Goal: Transaction & Acquisition: Purchase product/service

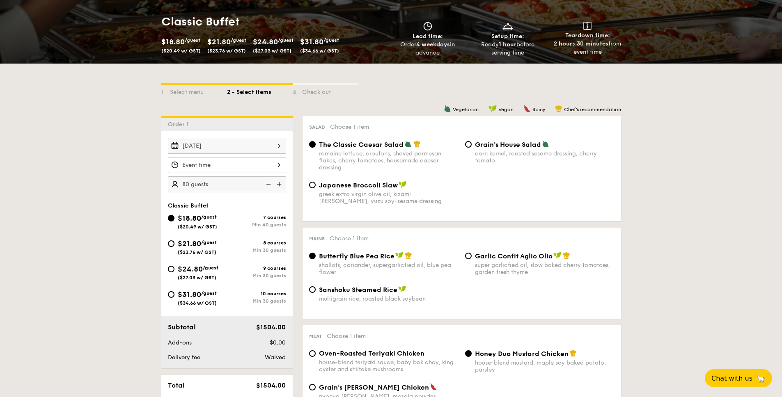
scroll to position [546, 0]
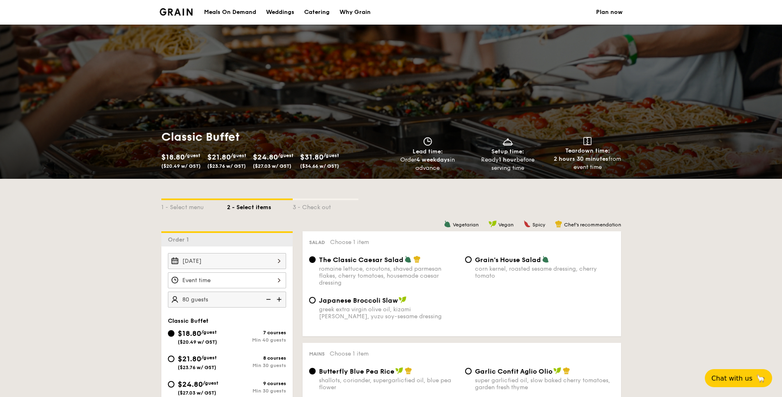
click at [228, 145] on div "Classic Buffet $18.80 /guest ($20.49 w/ GST) $21.80 /guest ($23.76 w/ GST) $24.…" at bounding box center [274, 151] width 227 height 43
click at [186, 15] on img at bounding box center [176, 11] width 33 height 7
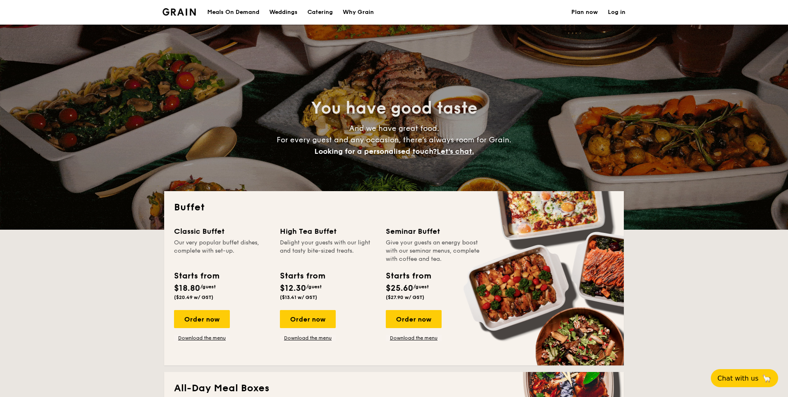
select select
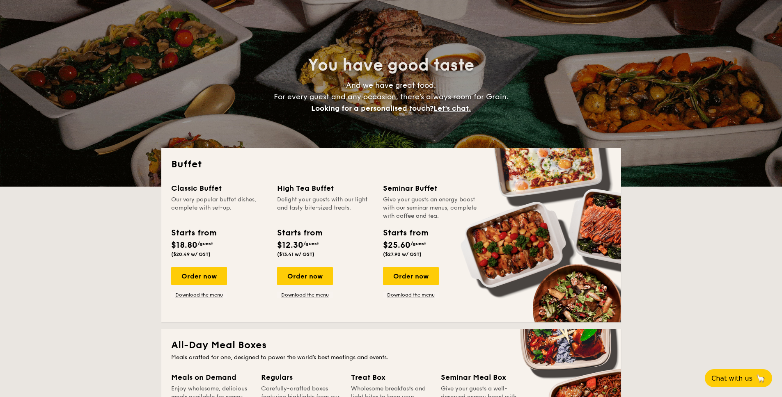
scroll to position [56, 0]
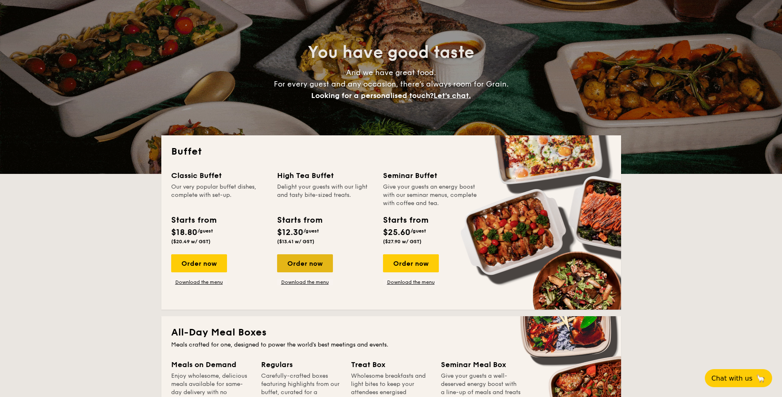
click at [301, 268] on div "Order now" at bounding box center [305, 264] width 56 height 18
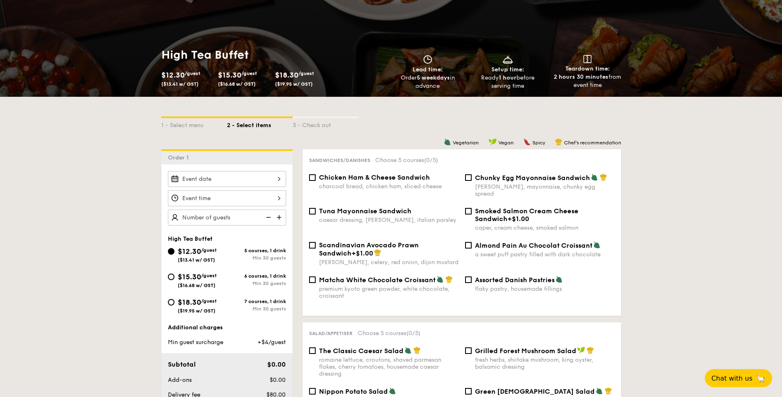
scroll to position [126, 0]
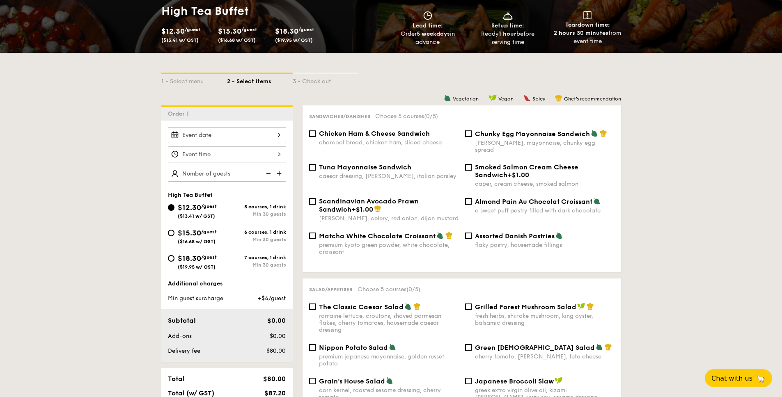
click at [225, 138] on div at bounding box center [227, 135] width 118 height 16
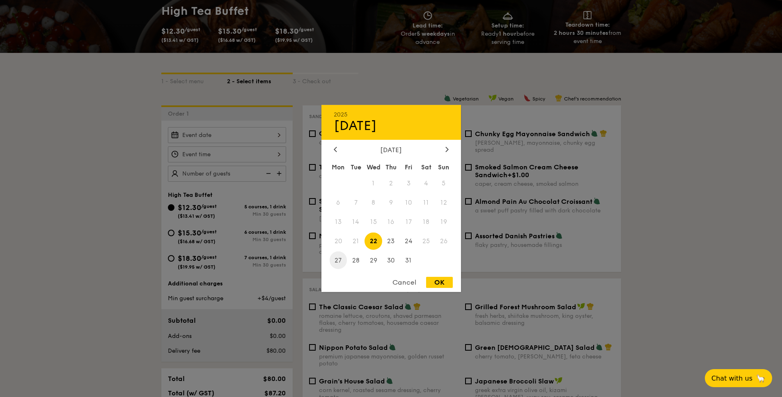
click at [343, 264] on span "27" at bounding box center [339, 261] width 18 height 18
click at [442, 280] on div "OK" at bounding box center [439, 282] width 27 height 11
type input "[DATE]"
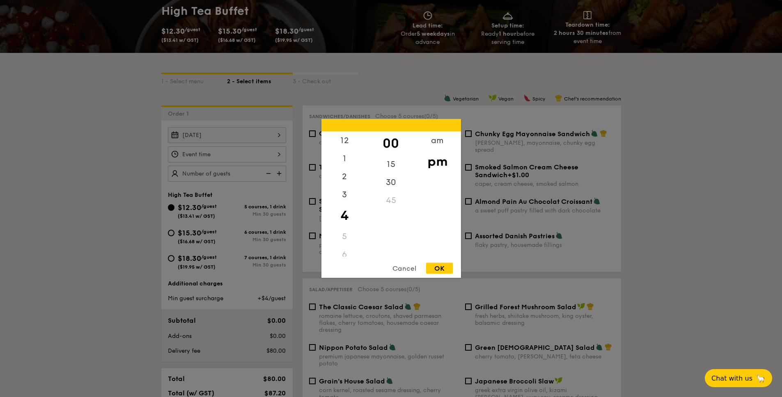
click at [235, 153] on div "12 1 2 3 4 5 6 7 8 9 10 11 00 15 30 45 am pm Cancel OK" at bounding box center [227, 155] width 118 height 16
click at [429, 266] on div "OK" at bounding box center [439, 268] width 27 height 11
type input "4:00PM"
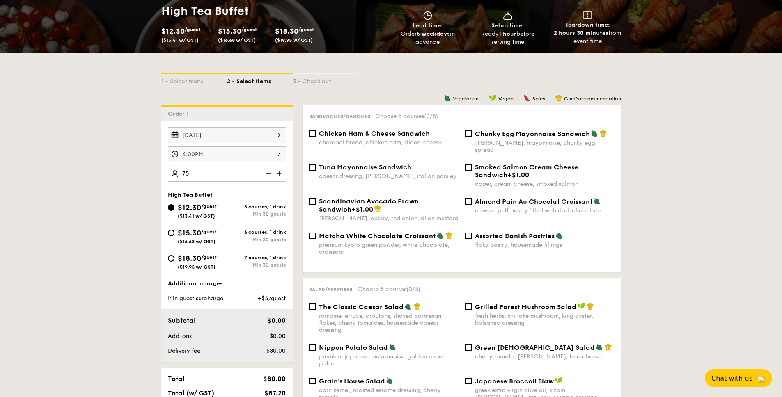
type input "75 guests"
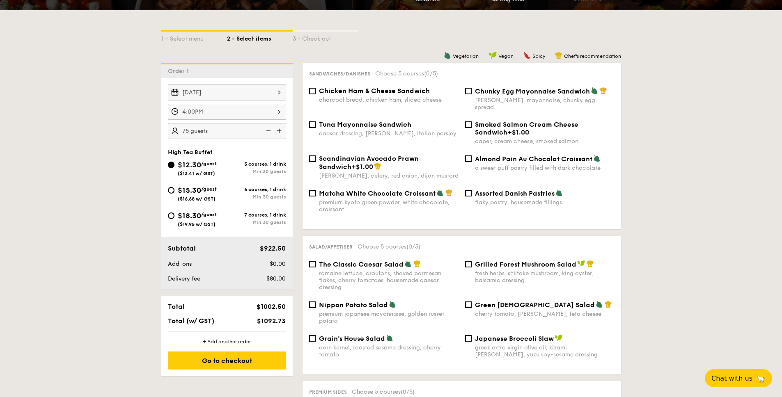
scroll to position [191, 0]
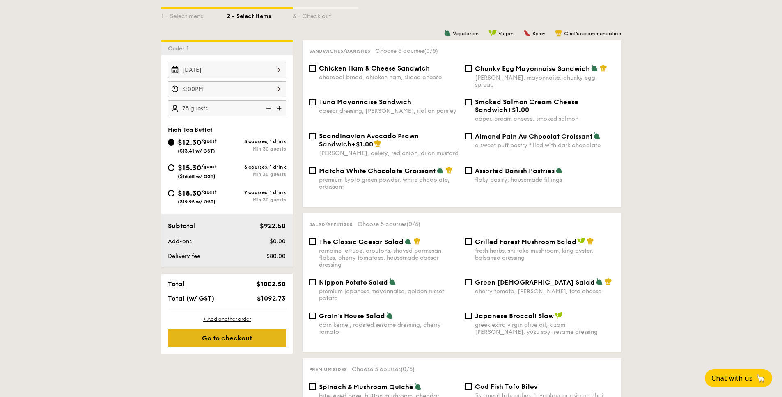
click at [267, 346] on div "Go to checkout" at bounding box center [227, 338] width 118 height 18
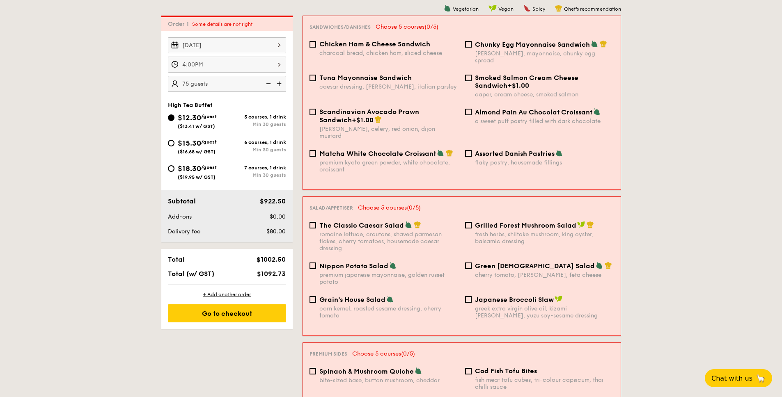
scroll to position [219, 0]
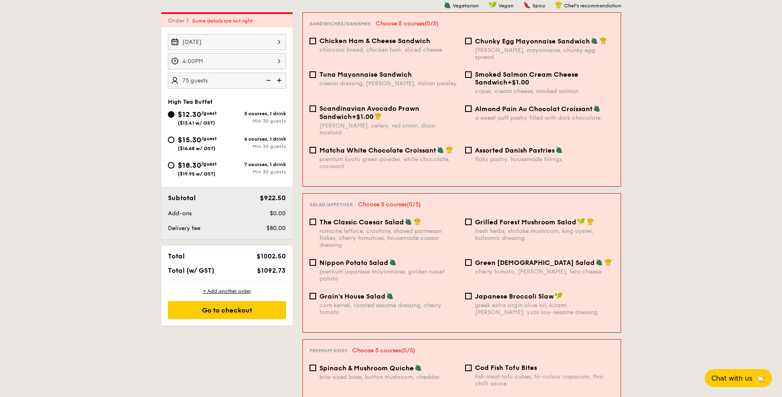
click at [358, 38] on span "Chicken Ham & Cheese Sandwich" at bounding box center [374, 41] width 111 height 8
click at [316, 38] on input "Chicken Ham & Cheese Sandwich charcoal bread, chicken ham, sliced cheese" at bounding box center [313, 41] width 7 height 7
checkbox input "true"
click at [340, 228] on div "romaine lettuce, croutons, shaved parmesan flakes, cherry tomatoes, housemade c…" at bounding box center [388, 238] width 139 height 21
click at [316, 223] on input "The Classic Caesar Salad romaine lettuce, croutons, shaved parmesan flakes, che…" at bounding box center [313, 222] width 7 height 7
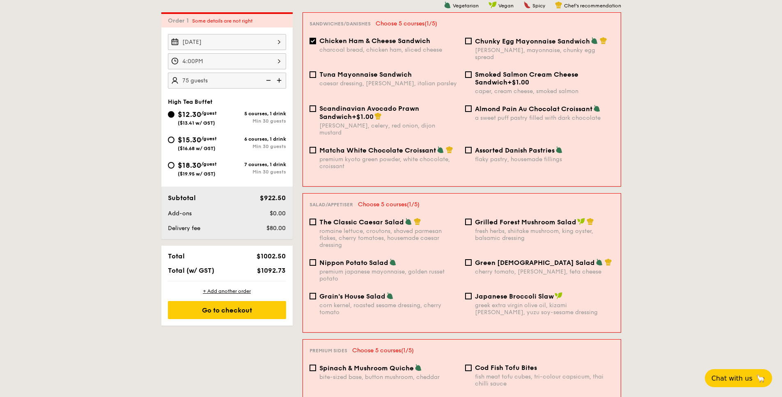
checkbox input "true"
click at [355, 365] on span "Spinach & Mushroom Quiche" at bounding box center [366, 369] width 94 height 8
click at [316, 365] on input "Spinach & Mushroom Quiche bite-sized base, button mushroom, cheddar" at bounding box center [313, 368] width 7 height 7
checkbox input "true"
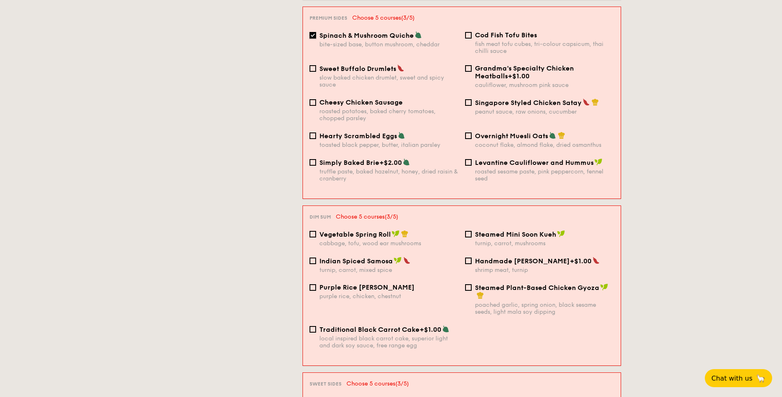
scroll to position [595, 0]
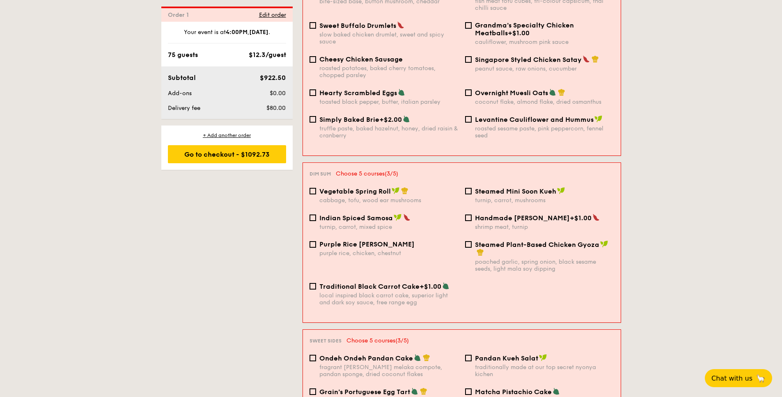
click at [375, 224] on div "turnip, carrot, mixed spice" at bounding box center [388, 227] width 139 height 7
click at [316, 215] on input "Indian Spiced Samosa turnip, carrot, mixed spice" at bounding box center [313, 218] width 7 height 7
checkbox input "true"
click at [378, 250] on div "purple rice, chicken, chestnut" at bounding box center [388, 253] width 139 height 7
click at [316, 241] on input "Purple Rice Loh Mai Kai purple rice, chicken, chestnut" at bounding box center [313, 244] width 7 height 7
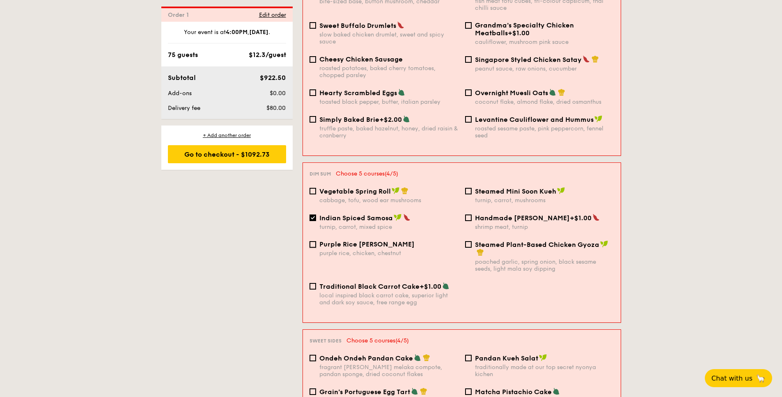
checkbox input "true"
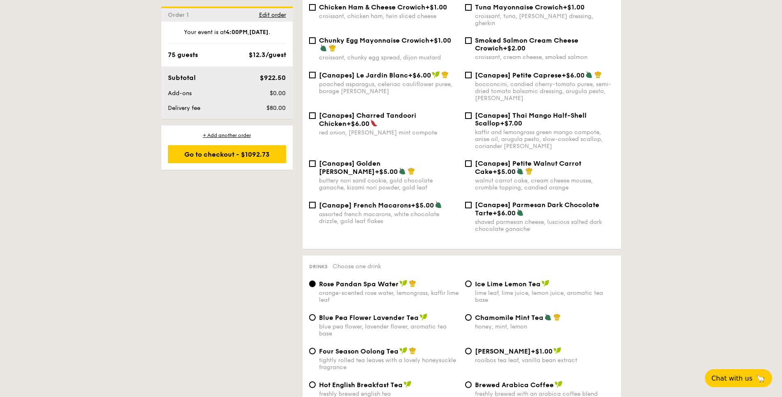
scroll to position [1347, 0]
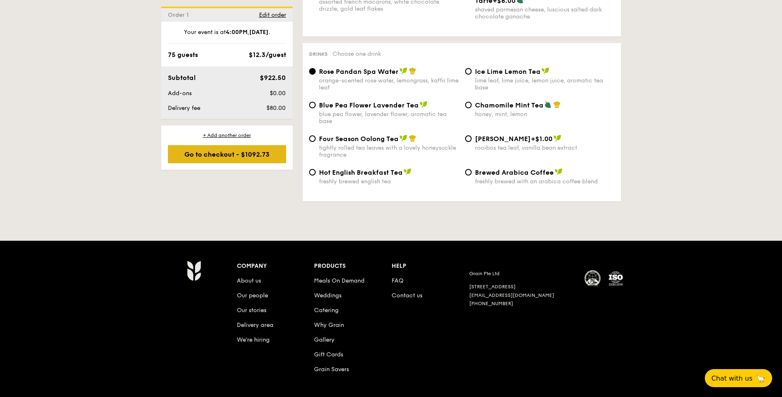
click at [217, 158] on div "Go to checkout - $1092.73" at bounding box center [227, 154] width 118 height 18
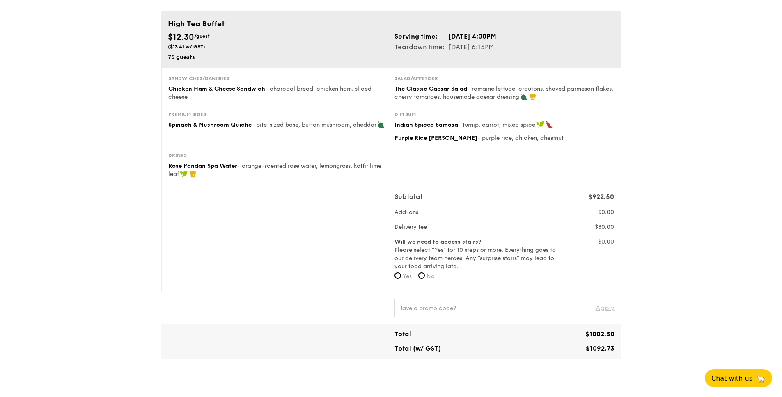
scroll to position [187, 0]
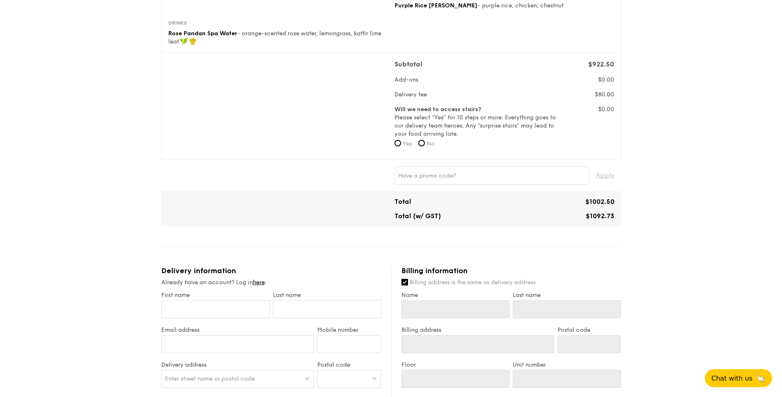
drag, startPoint x: 582, startPoint y: 216, endPoint x: 618, endPoint y: 219, distance: 36.6
click at [618, 219] on div "Total $1002.50 Total (w/ GST) $1092.73" at bounding box center [391, 208] width 460 height 35
click at [633, 216] on div "1 - Select menu 2 - Select items 3 - Check out High Tea Buffet $12.30 /guest ($…" at bounding box center [391, 257] width 782 height 888
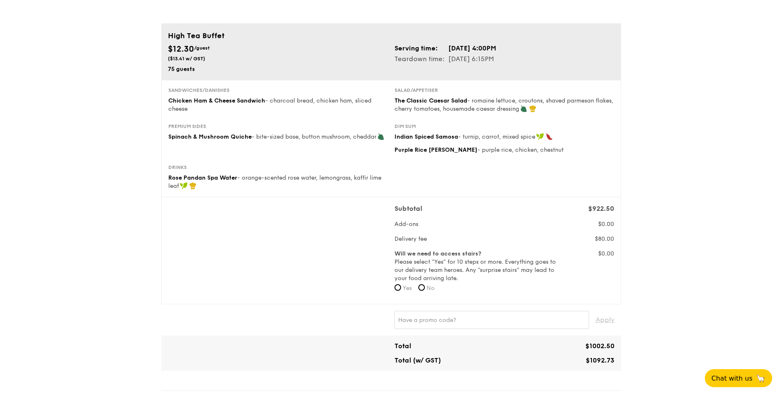
scroll to position [0, 0]
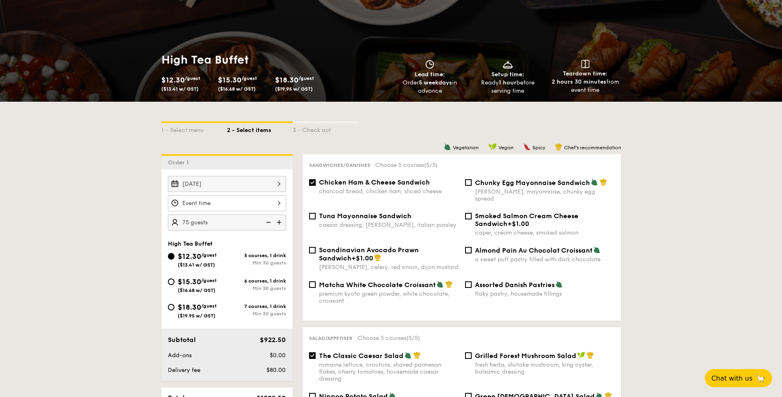
scroll to position [87, 0]
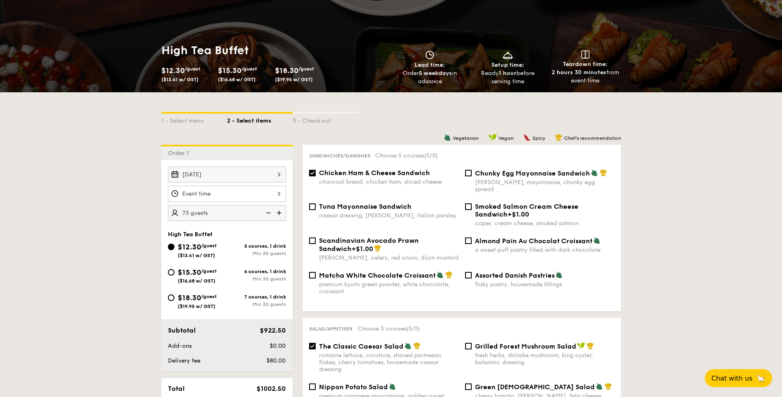
click at [362, 177] on span "Chicken Ham & Cheese Sandwich" at bounding box center [374, 173] width 111 height 8
click at [316, 177] on input "Chicken Ham & Cheese Sandwich charcoal bread, chicken ham, sliced cheese" at bounding box center [312, 173] width 7 height 7
checkbox input "false"
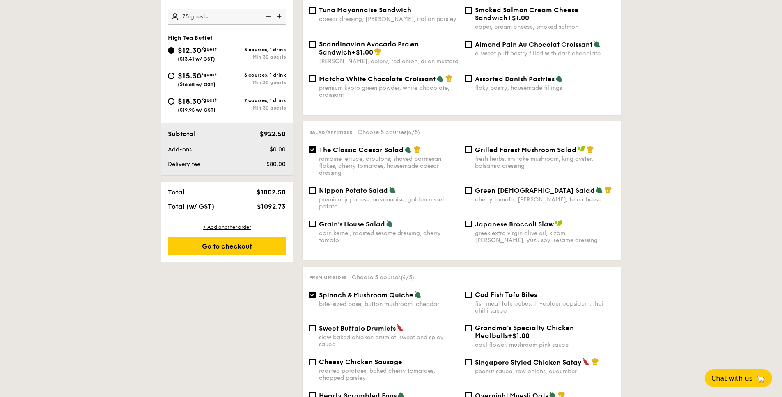
scroll to position [292, 0]
